Goal: Task Accomplishment & Management: Complete application form

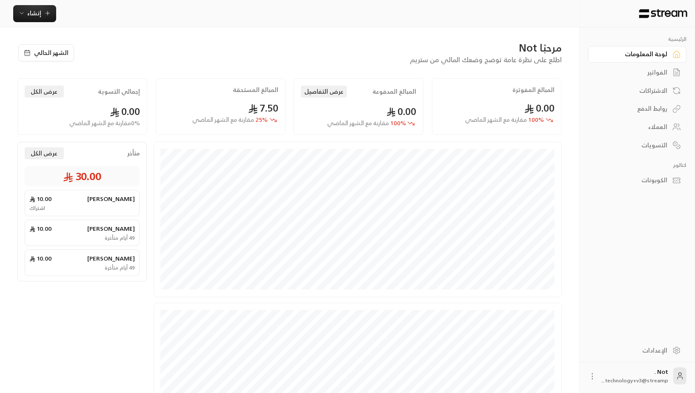
click at [593, 374] on circle at bounding box center [592, 374] width 1 height 1
click at [632, 336] on div at bounding box center [347, 196] width 695 height 393
click at [661, 74] on div "الفواتير" at bounding box center [633, 72] width 69 height 9
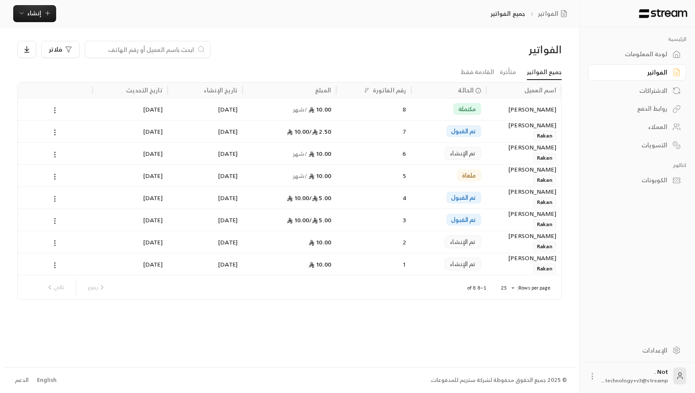
click at [509, 287] on body "الرئيسية لوحة المعلومات الفواتير الاشتراكات روابط الدفع العملاء التسويات كتالوج…" at bounding box center [347, 196] width 695 height 393
click at [507, 333] on li "50" at bounding box center [508, 330] width 24 height 14
click at [642, 95] on link "الاشتراكات" at bounding box center [637, 90] width 98 height 17
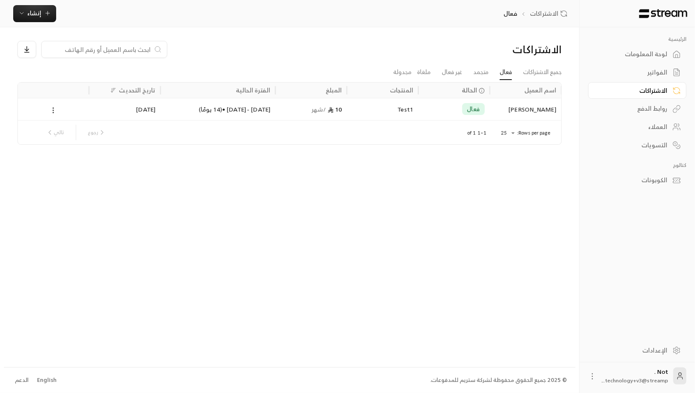
click at [644, 109] on div "روابط الدفع" at bounding box center [633, 108] width 69 height 9
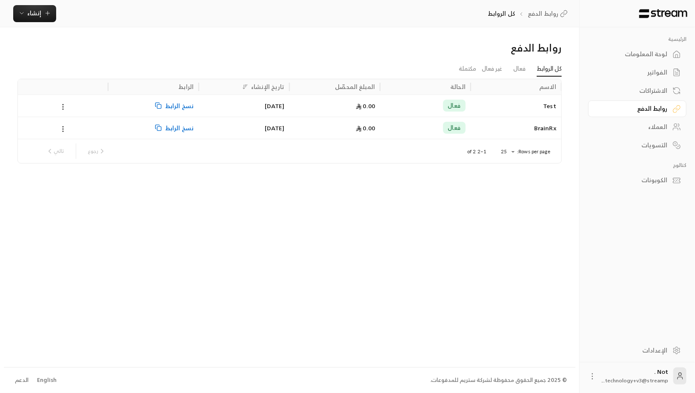
click at [630, 126] on div "العملاء" at bounding box center [633, 127] width 69 height 9
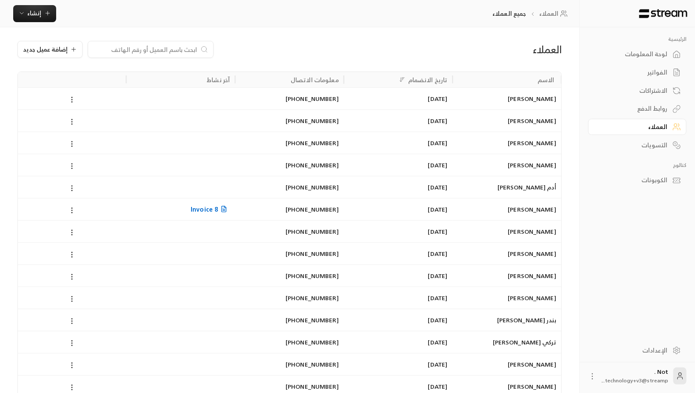
click at [647, 54] on div "لوحة المعلومات" at bounding box center [633, 54] width 69 height 9
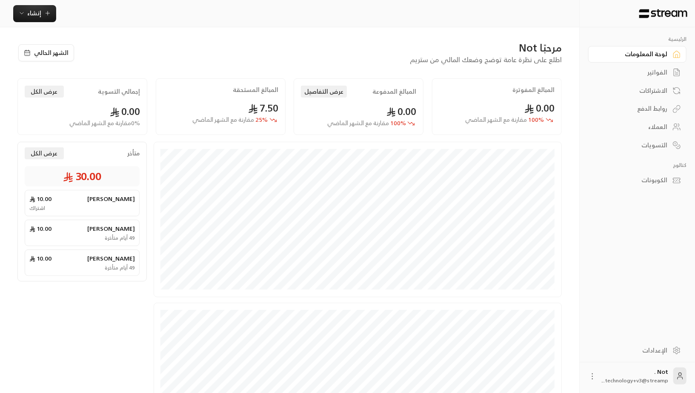
click at [630, 74] on div "الفواتير" at bounding box center [633, 72] width 69 height 9
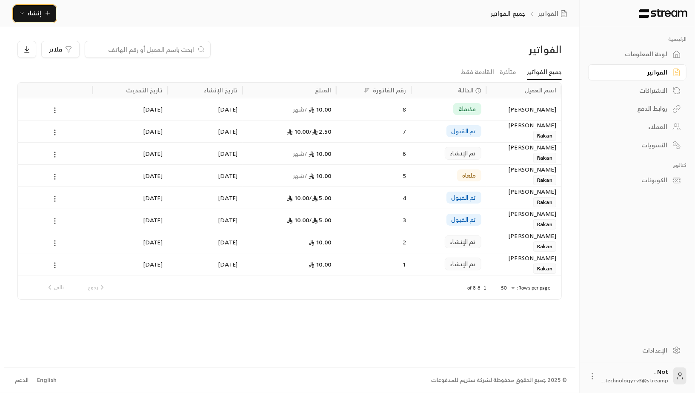
click at [18, 17] on span "إنشاء" at bounding box center [34, 13] width 33 height 11
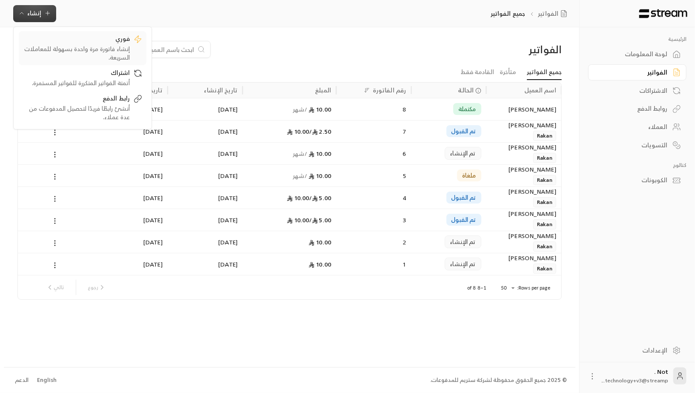
click at [79, 43] on div "فوري" at bounding box center [76, 39] width 107 height 10
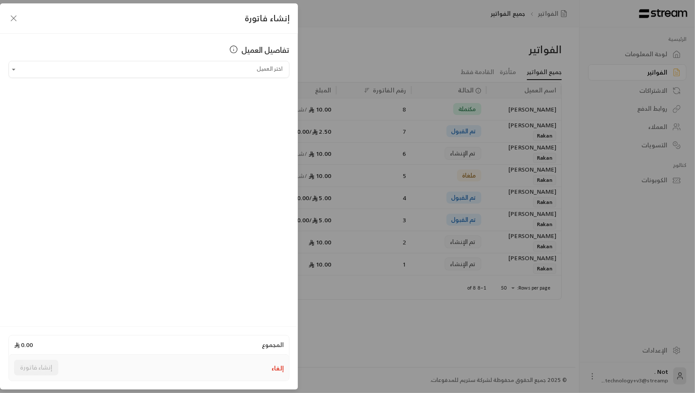
click at [258, 79] on div "تفاصيل العميل اختر العميل اختر العميل" at bounding box center [149, 179] width 298 height 290
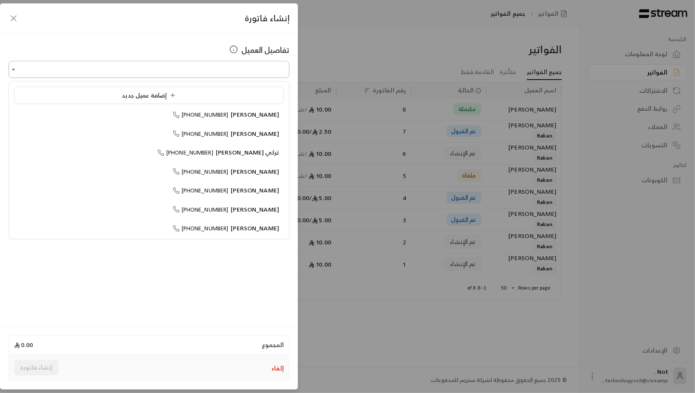
click at [250, 66] on input "اختر العميل" at bounding box center [149, 69] width 281 height 15
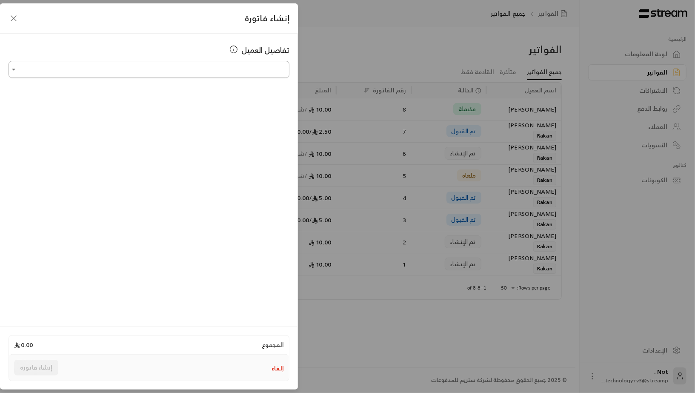
click at [263, 73] on input "اختر العميل" at bounding box center [149, 69] width 281 height 15
click at [262, 73] on input "اختر العميل" at bounding box center [149, 69] width 281 height 15
type input "*"
click at [267, 207] on div "تفاصيل العميل اختر العميل اختر العميل" at bounding box center [149, 179] width 298 height 290
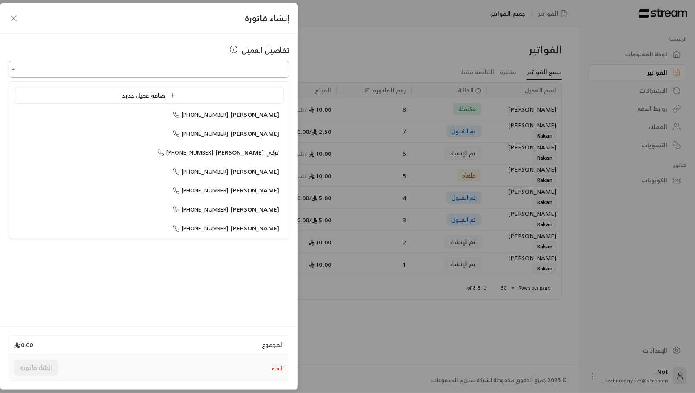
click at [264, 70] on input "اختر العميل" at bounding box center [149, 69] width 281 height 15
type input "*"
click at [219, 93] on div "إضافة عميل جديد" at bounding box center [149, 95] width 261 height 9
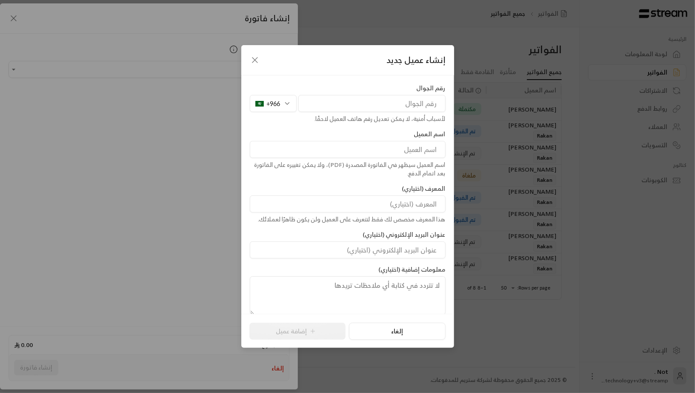
click at [324, 103] on input "tel" at bounding box center [371, 103] width 147 height 17
type input "0"
type input "561040999"
click at [364, 138] on div "اسم العميل اسم العميل سيظهر في الفاتورة المصدرة (PDF)، ولا يمكن تغييره على الفا…" at bounding box center [348, 154] width 204 height 48
click at [368, 146] on input at bounding box center [348, 149] width 196 height 17
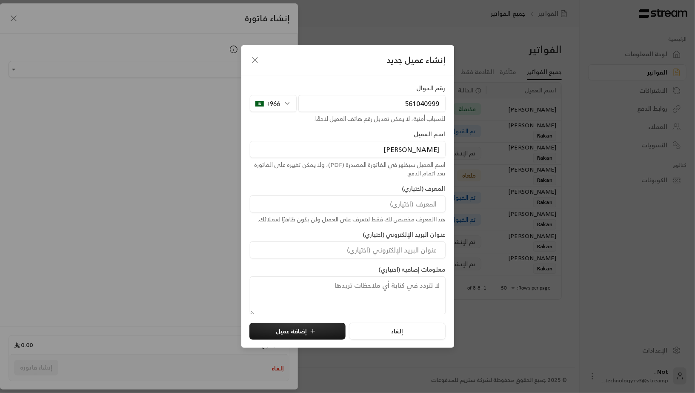
type input "Abdullah"
click at [298, 182] on div "رقم الجوال +966 561040999 لأسباب أمنية، لا يمكن تعديل رقم هاتف العميل لاحقًا. ا…" at bounding box center [348, 199] width 204 height 231
click at [391, 200] on input at bounding box center [348, 203] width 196 height 17
click at [375, 184] on div "المعرف (اختياري) هذا المعرف مخصص لك فقط لتتعرف على العميل ولن يكون ظاهرًا لعملا…" at bounding box center [348, 203] width 204 height 39
click at [376, 205] on input at bounding box center [348, 203] width 196 height 17
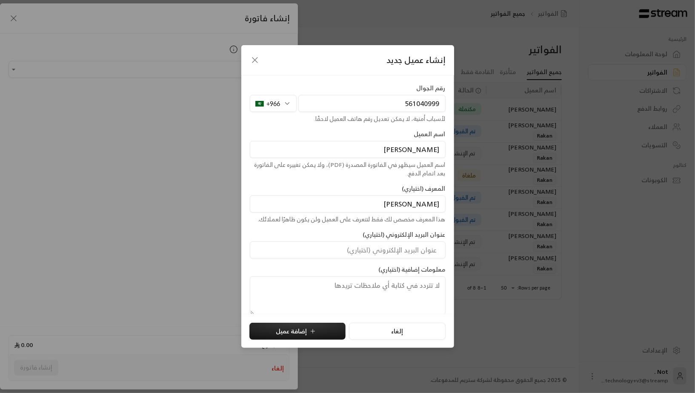
type input "ابو محمد"
click at [344, 180] on div "رقم الجوال +966 561040999 لأسباب أمنية، لا يمكن تعديل رقم هاتف العميل لاحقًا. ا…" at bounding box center [348, 199] width 204 height 231
click at [423, 206] on input "ابو محمد" at bounding box center [348, 203] width 196 height 17
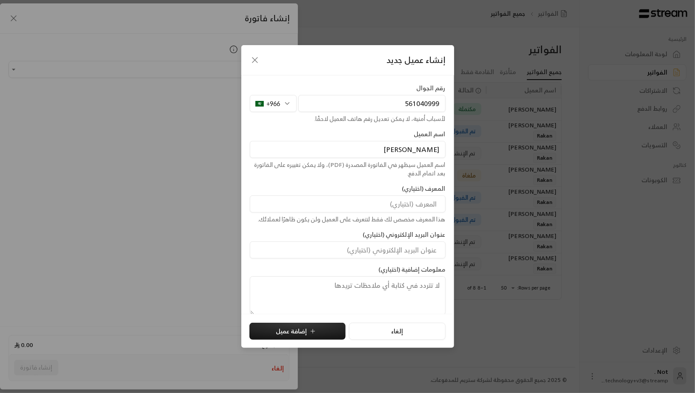
click at [419, 146] on input "Abdullah" at bounding box center [348, 149] width 196 height 17
click at [377, 146] on input "Abdullah" at bounding box center [348, 149] width 196 height 17
click at [398, 147] on input "Abdullah" at bounding box center [348, 149] width 196 height 17
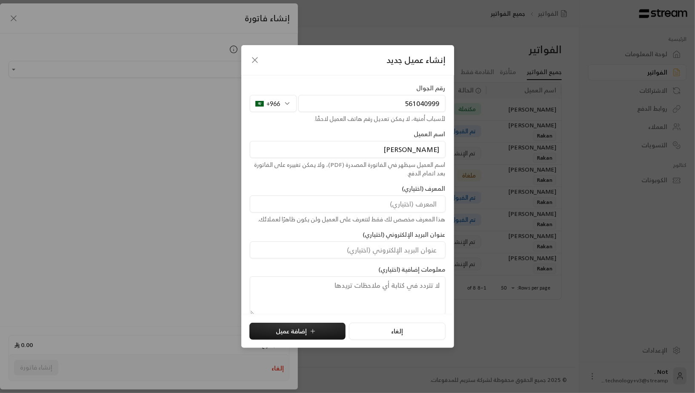
click at [398, 147] on input "Abdullah" at bounding box center [348, 149] width 196 height 17
type input "[PERSON_NAME]"
click at [392, 126] on div "رقم الجوال +966 561040999 لأسباب أمنية، لا يمكن تعديل رقم هاتف العميل لاحقًا. ا…" at bounding box center [348, 199] width 204 height 231
click at [284, 328] on button "إضافة عميل" at bounding box center [297, 331] width 96 height 17
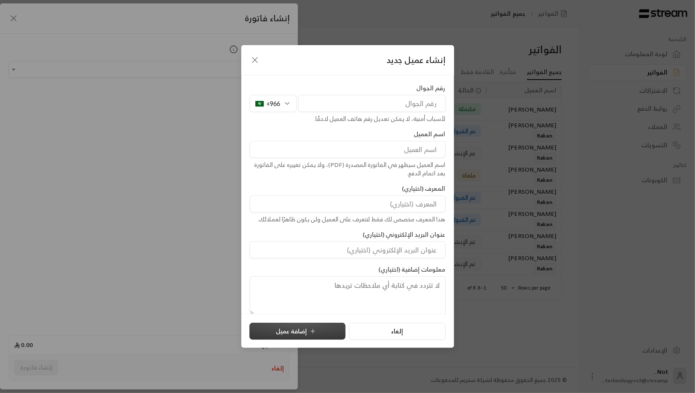
type input "**********"
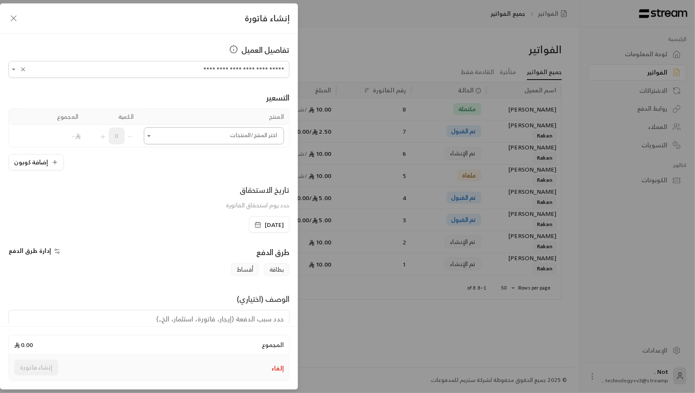
click at [249, 130] on input "اختر العميل" at bounding box center [214, 136] width 140 height 15
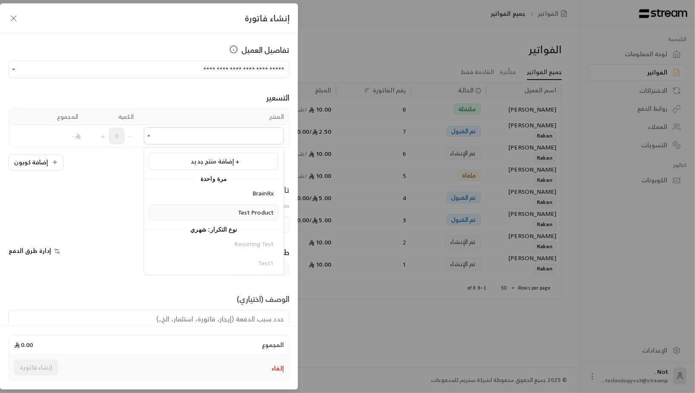
click at [260, 209] on span "Test Product" at bounding box center [256, 211] width 36 height 11
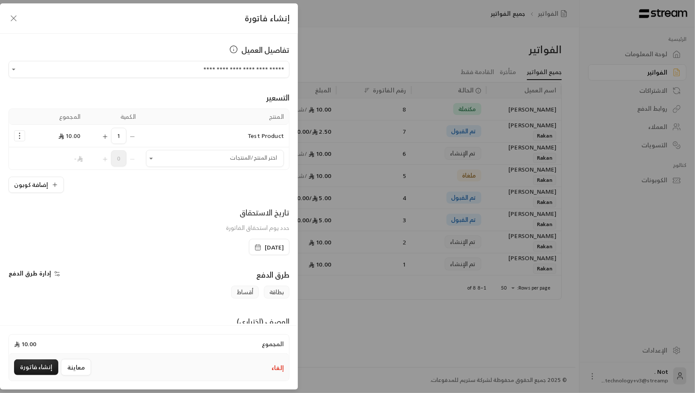
scroll to position [55, 0]
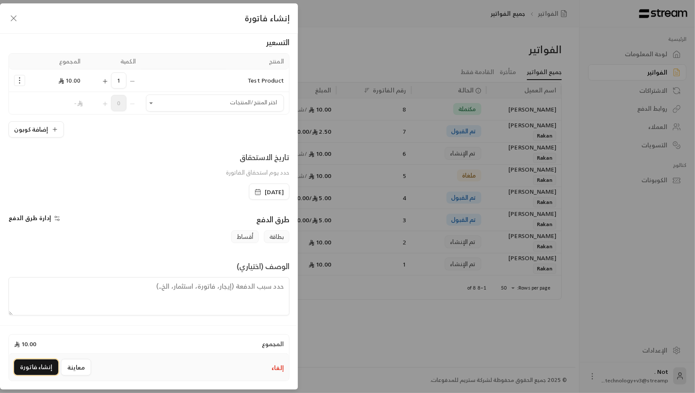
click at [33, 365] on button "إنشاء فاتورة" at bounding box center [36, 367] width 44 height 16
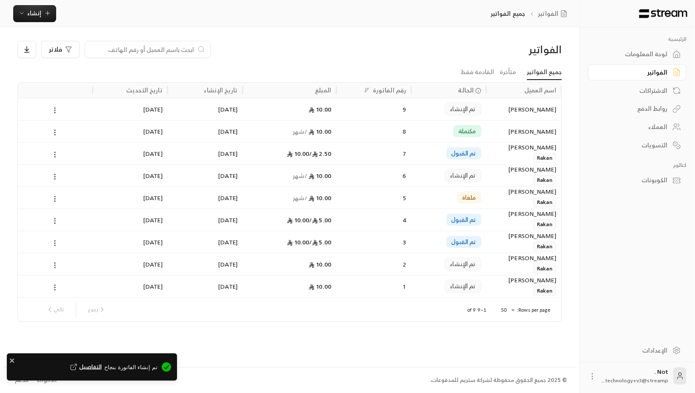
click at [307, 100] on div "10.00" at bounding box center [289, 109] width 83 height 22
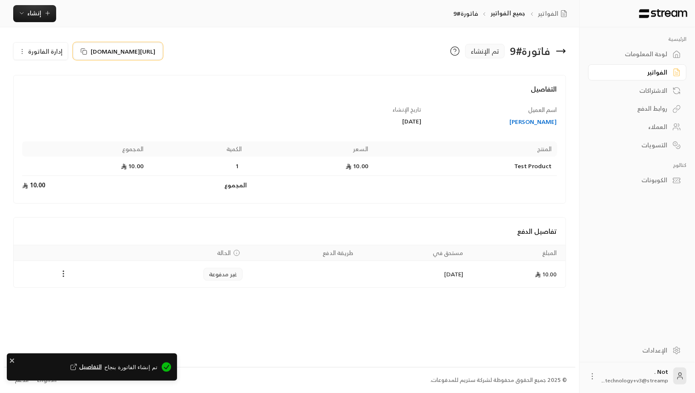
click at [117, 52] on span "https://streampay.sa/s/W5I3c" at bounding box center [123, 51] width 65 height 9
click at [649, 58] on div "لوحة المعلومات" at bounding box center [633, 54] width 69 height 9
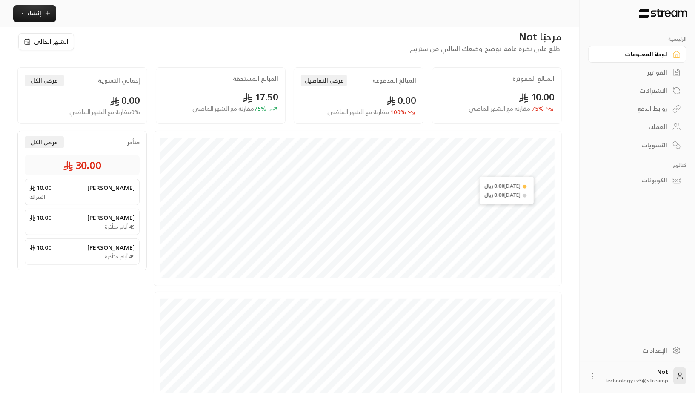
scroll to position [15, 0]
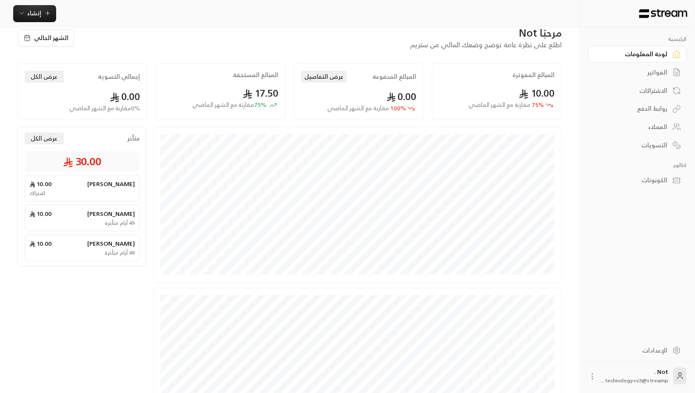
click at [660, 79] on link "الفواتير" at bounding box center [637, 72] width 98 height 17
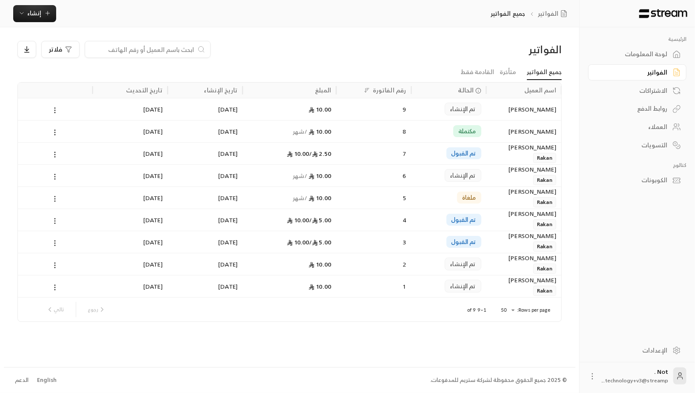
click at [421, 108] on div "تم الإنشاء" at bounding box center [448, 109] width 65 height 22
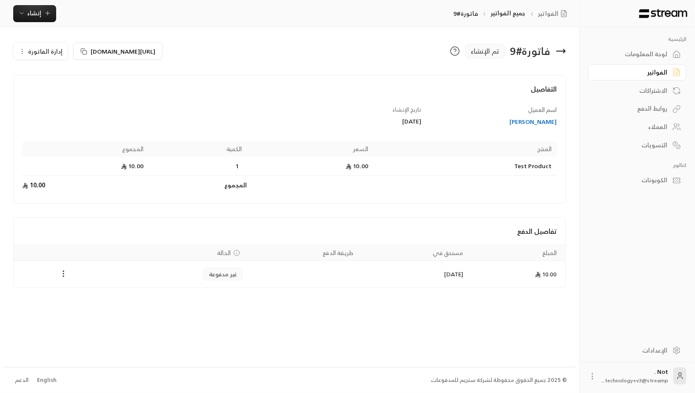
click at [54, 270] on div "Payments" at bounding box center [63, 274] width 89 height 10
click at [66, 269] on icon "Payments" at bounding box center [63, 273] width 9 height 9
click at [160, 52] on div at bounding box center [347, 196] width 695 height 393
click at [143, 52] on span "https://streampay.sa/s/W5I3c" at bounding box center [123, 51] width 65 height 9
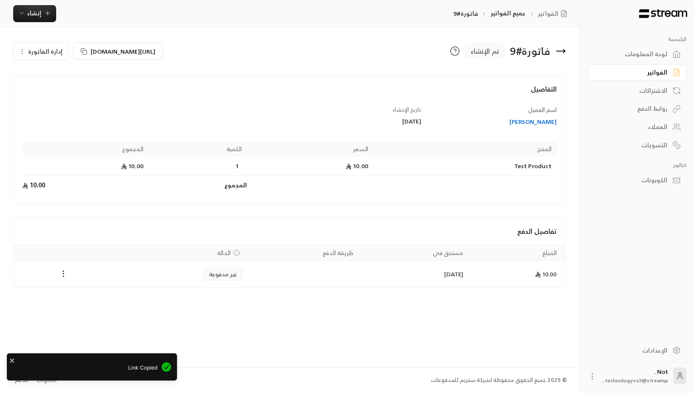
click at [63, 273] on circle "Payments" at bounding box center [63, 273] width 1 height 1
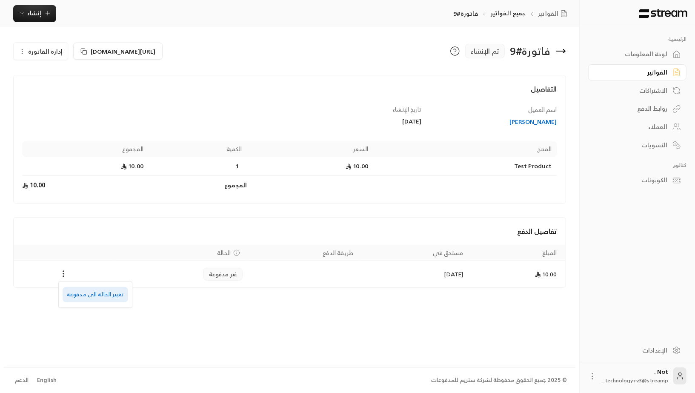
click at [83, 292] on li "تغيير الحالة الى مدفوعة" at bounding box center [96, 294] width 66 height 15
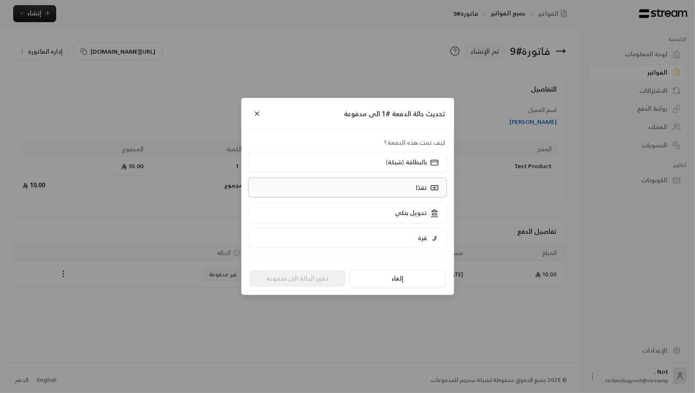
click at [404, 195] on label "نقدًا" at bounding box center [347, 188] width 199 height 20
click at [307, 280] on button "تغيير الحالة الى مدفوعة" at bounding box center [297, 278] width 97 height 17
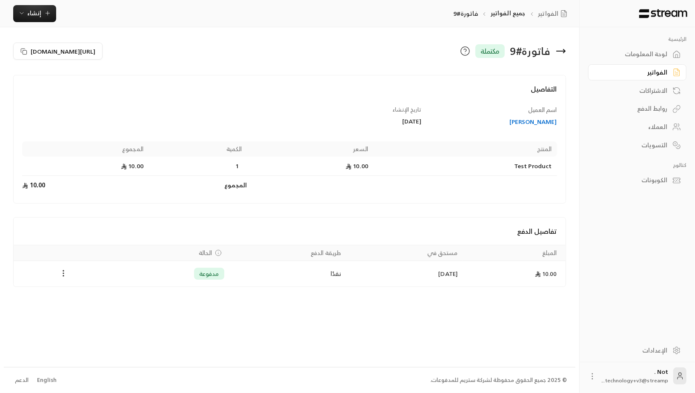
click at [640, 52] on div "لوحة المعلومات" at bounding box center [633, 54] width 69 height 9
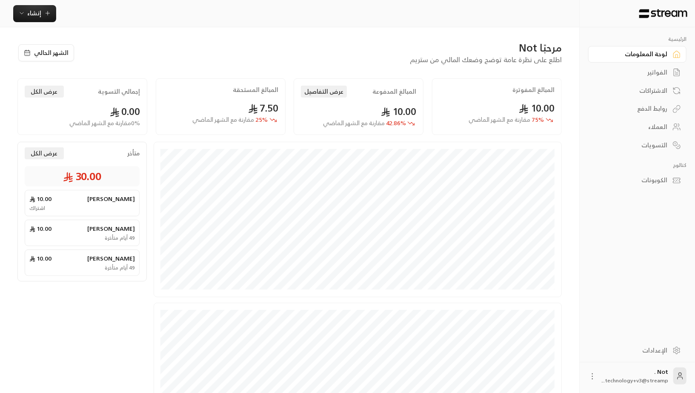
click at [528, 49] on div "مرحبًا Not" at bounding box center [322, 48] width 479 height 14
click at [536, 70] on div "مرحبًا Not اطلع على نظرة عامة توضح وضعك المالي من ستريم الشهر الحالي المبالغ ال…" at bounding box center [289, 91] width 544 height 101
click at [653, 336] on div "الرئيسية لوحة المعلومات الفواتير الاشتراكات روابط الدفع العملاء التسويات كتالوج…" at bounding box center [637, 182] width 115 height 310
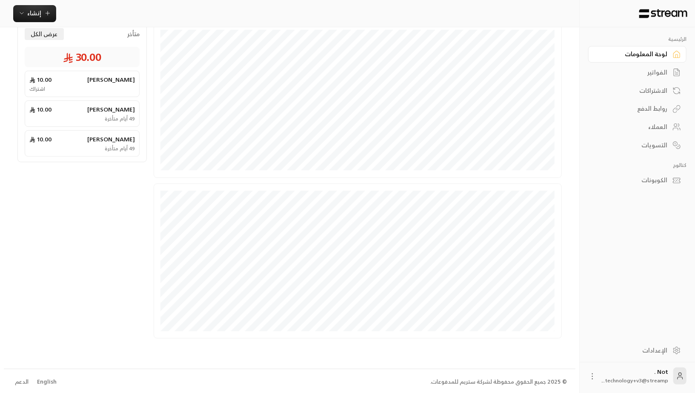
click at [47, 375] on li "English" at bounding box center [46, 381] width 31 height 17
click at [47, 378] on div "English" at bounding box center [47, 382] width 20 height 9
